Goal: Transaction & Acquisition: Obtain resource

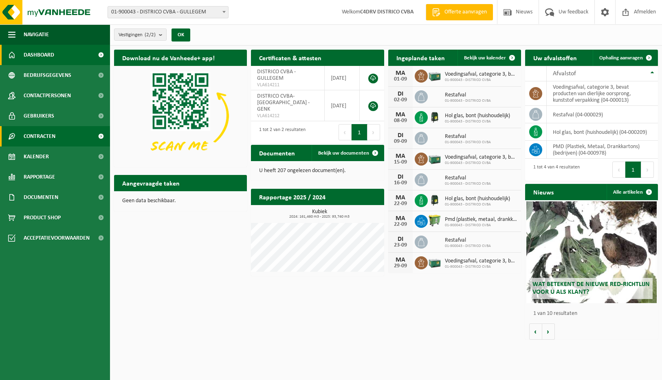
click at [37, 136] on span "Contracten" at bounding box center [40, 136] width 32 height 20
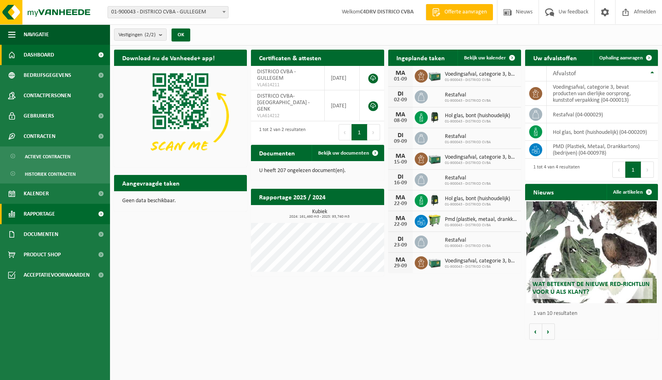
click at [59, 218] on link "Rapportage" at bounding box center [55, 214] width 110 height 20
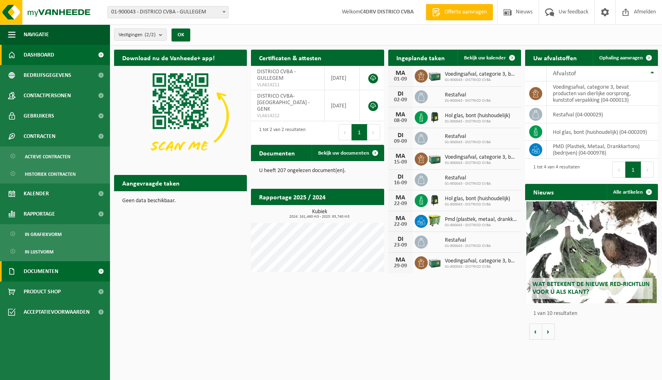
click at [30, 271] on span "Documenten" at bounding box center [41, 271] width 35 height 20
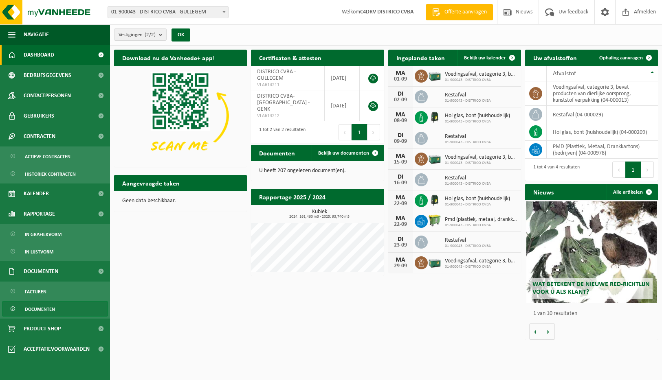
click at [25, 308] on span "Documenten" at bounding box center [40, 309] width 30 height 15
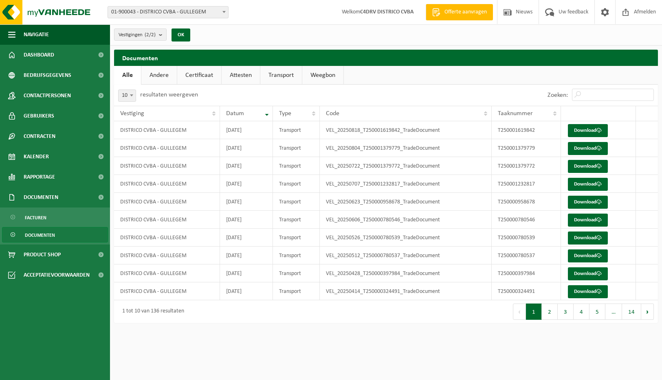
click at [156, 75] on link "Andere" at bounding box center [158, 75] width 35 height 19
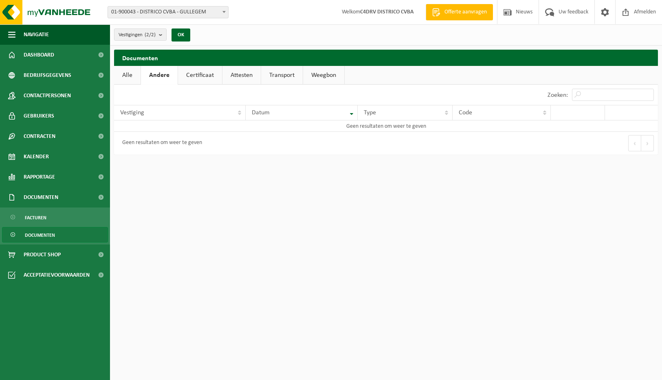
click at [193, 75] on link "Certificaat" at bounding box center [200, 75] width 44 height 19
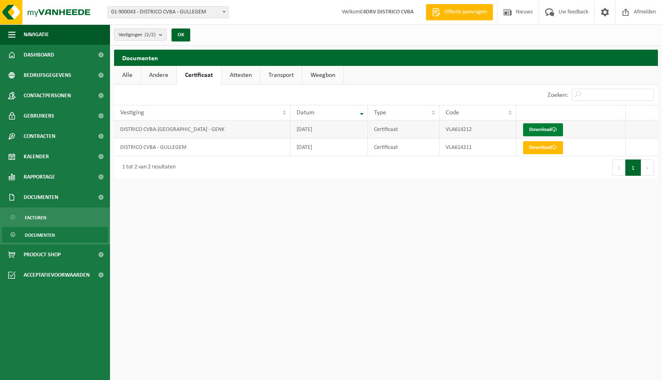
click at [540, 131] on link "Download" at bounding box center [543, 129] width 40 height 13
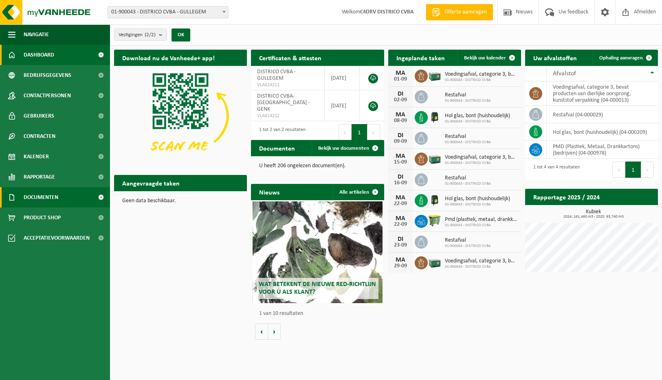
click at [60, 195] on link "Documenten" at bounding box center [55, 197] width 110 height 20
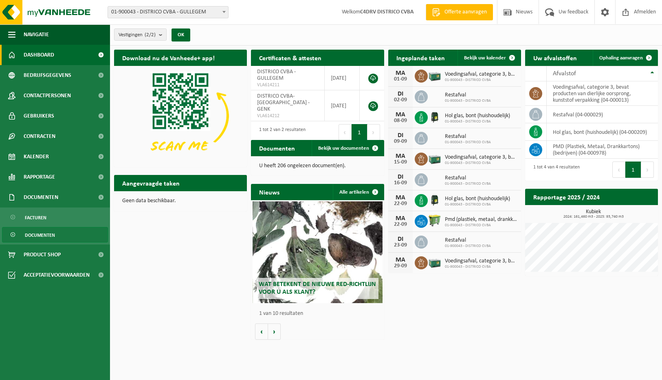
click at [41, 232] on span "Documenten" at bounding box center [40, 235] width 30 height 15
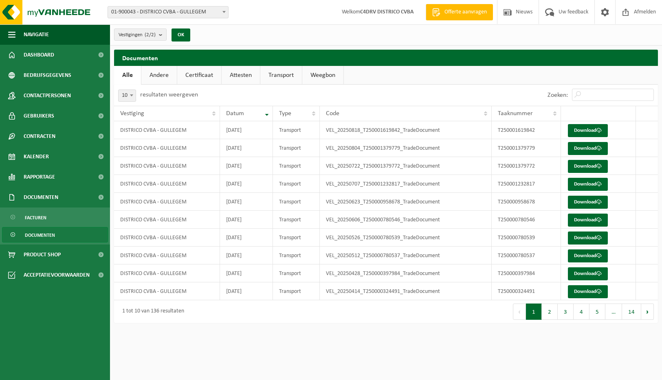
click at [197, 77] on link "Certificaat" at bounding box center [199, 75] width 44 height 19
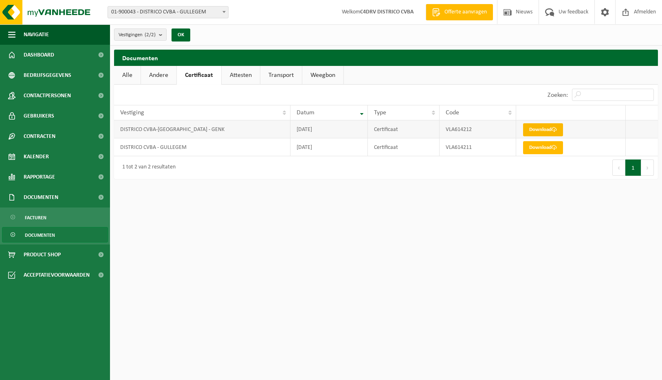
click at [541, 131] on link "Download" at bounding box center [543, 129] width 40 height 13
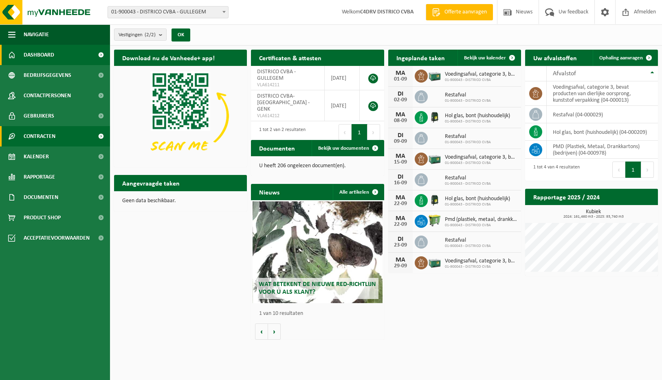
click at [26, 140] on span "Contracten" at bounding box center [40, 136] width 32 height 20
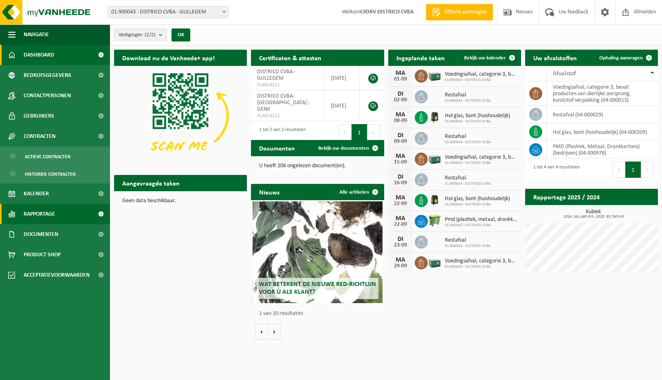
click at [27, 211] on span "Rapportage" at bounding box center [39, 214] width 31 height 20
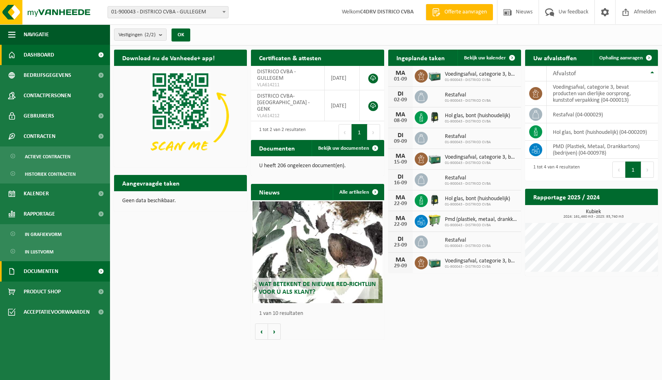
click at [36, 271] on span "Documenten" at bounding box center [41, 271] width 35 height 20
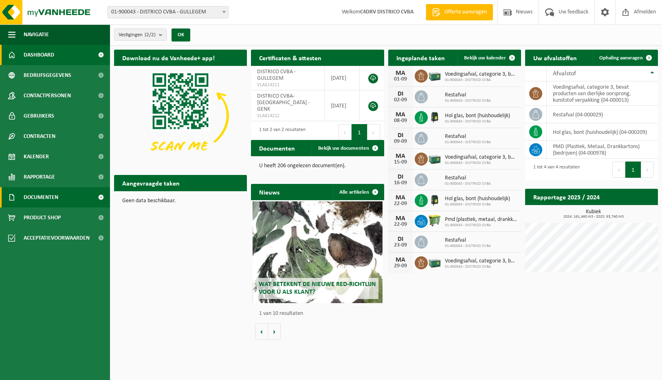
click at [55, 200] on span "Documenten" at bounding box center [41, 197] width 35 height 20
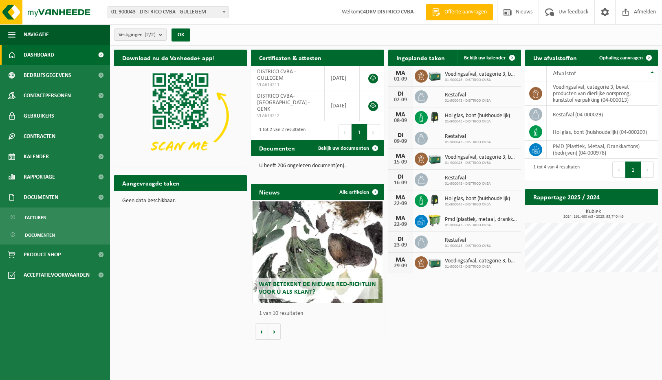
click at [50, 54] on span "Dashboard" at bounding box center [39, 55] width 31 height 20
